Goal: Navigation & Orientation: Find specific page/section

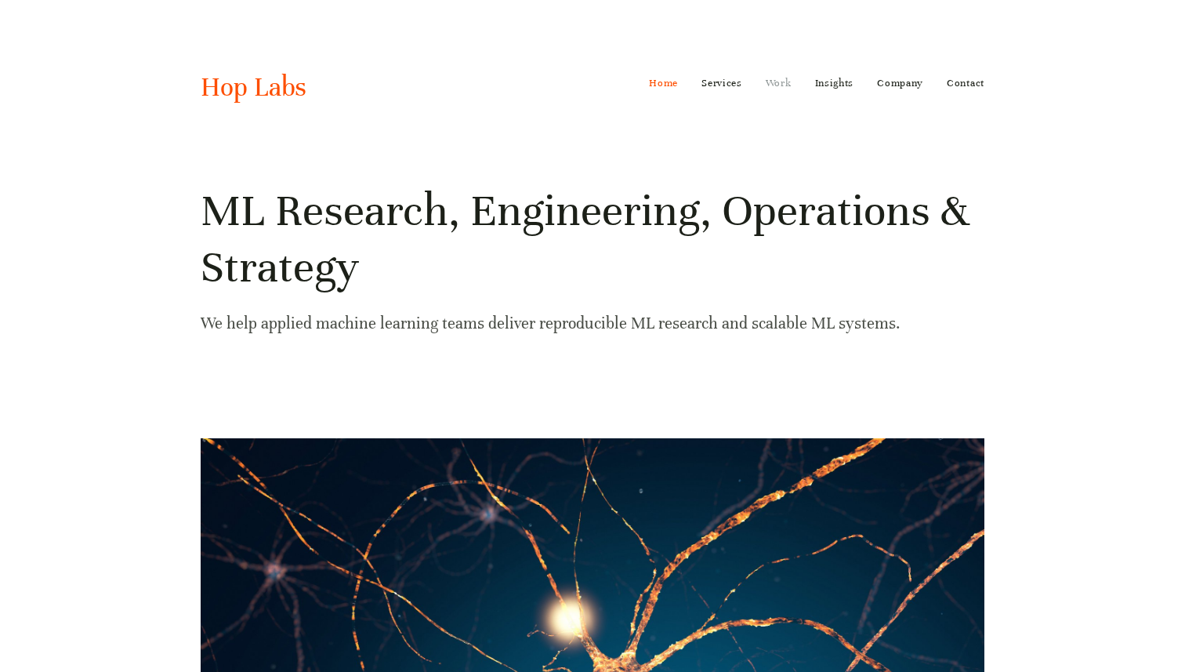
click at [780, 81] on link "Work" at bounding box center [779, 83] width 26 height 25
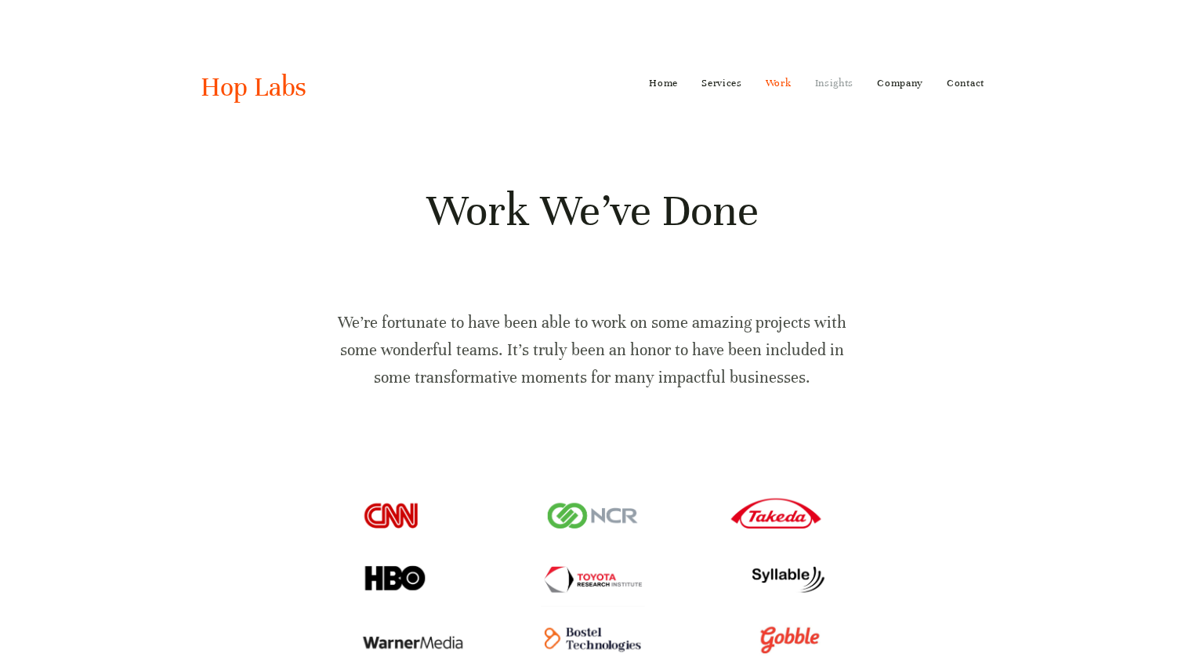
click at [842, 88] on link "Insights" at bounding box center [834, 83] width 39 height 25
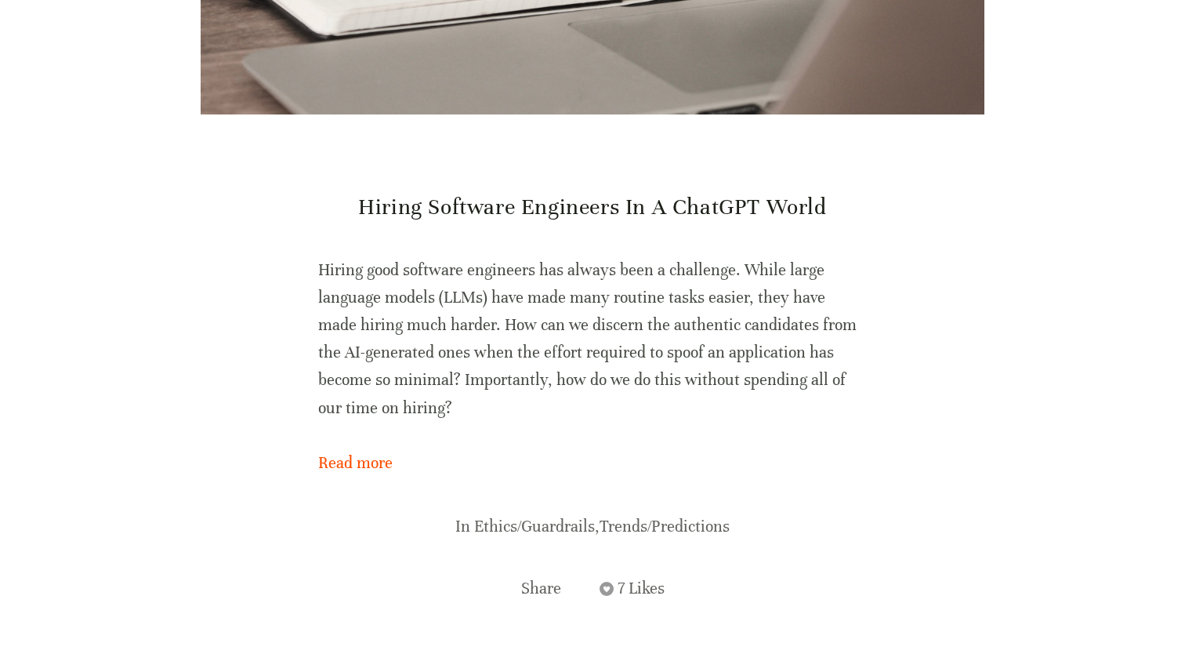
scroll to position [405, 0]
